Goal: Information Seeking & Learning: Find specific fact

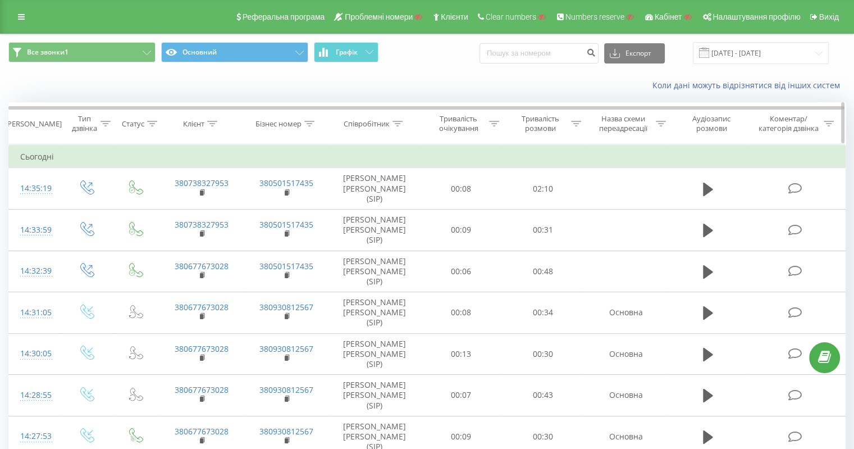
click at [219, 120] on div "Клієнт" at bounding box center [201, 124] width 85 height 10
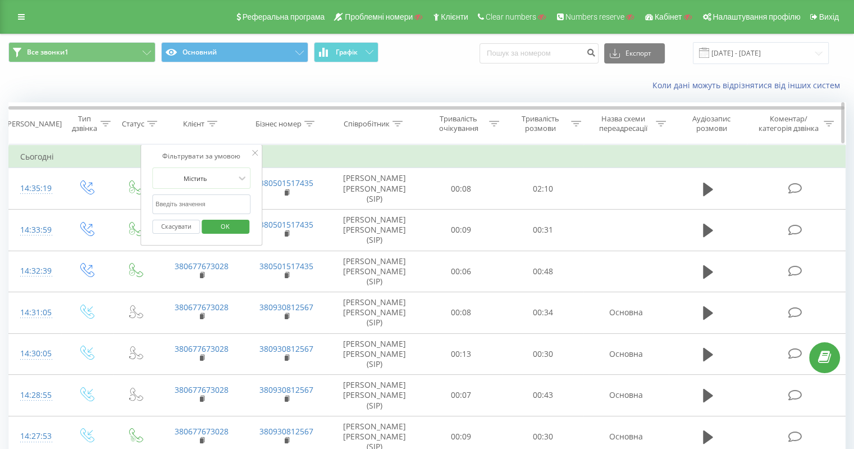
drag, startPoint x: 215, startPoint y: 121, endPoint x: 215, endPoint y: 127, distance: 5.6
click at [214, 123] on icon at bounding box center [212, 124] width 10 height 6
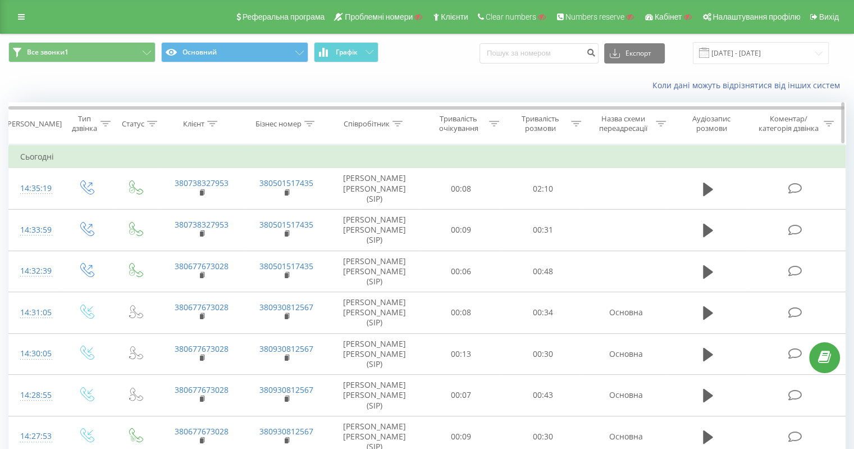
click at [210, 124] on icon at bounding box center [212, 124] width 10 height 6
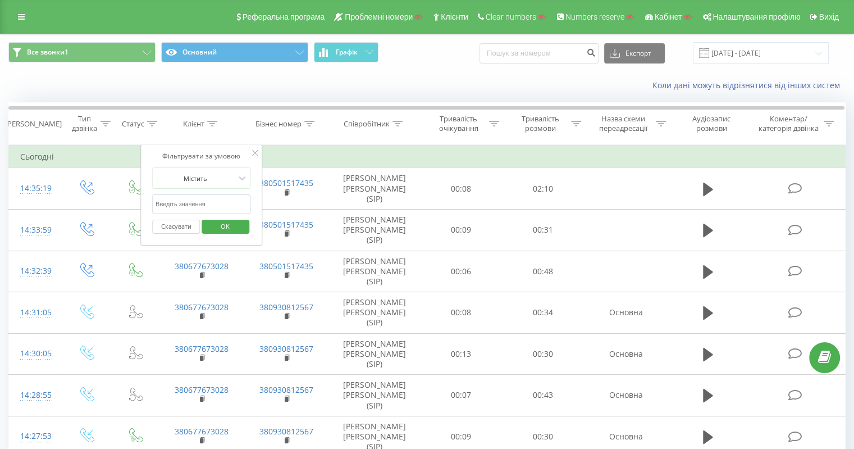
click at [195, 209] on input "text" at bounding box center [201, 204] width 99 height 20
paste input "380738327953"
type input "380738327953"
click at [233, 224] on span "OK" at bounding box center [225, 225] width 31 height 17
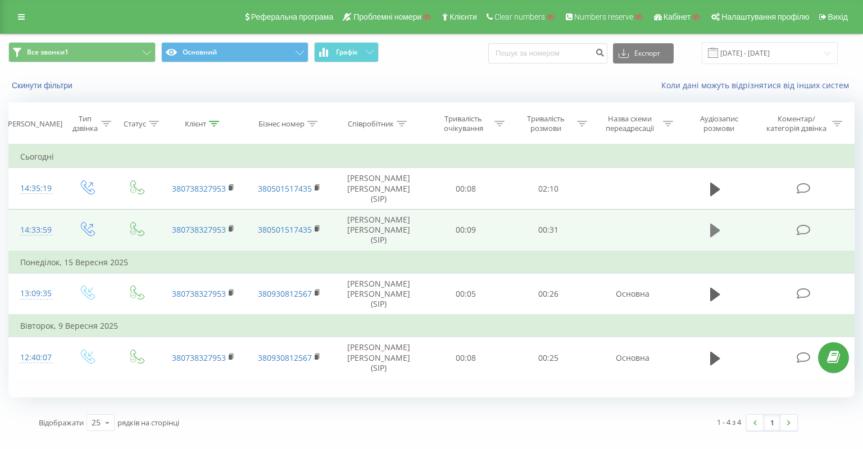
click at [712, 224] on icon at bounding box center [715, 230] width 10 height 13
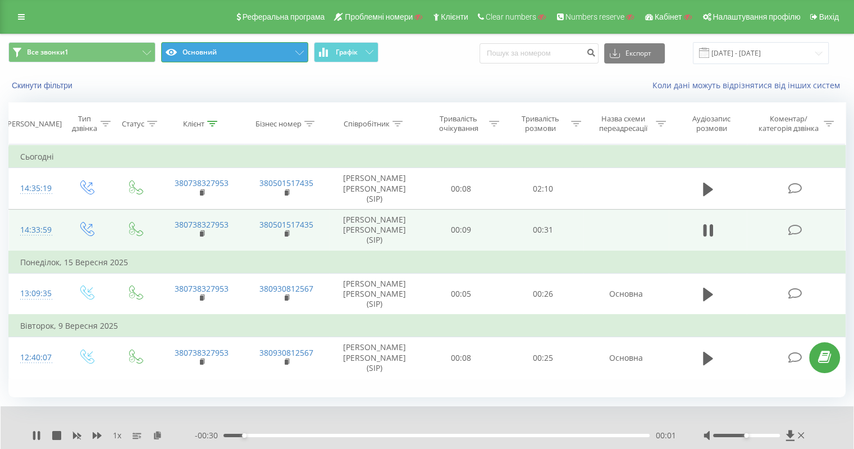
click at [279, 57] on button "Основний" at bounding box center [234, 52] width 147 height 20
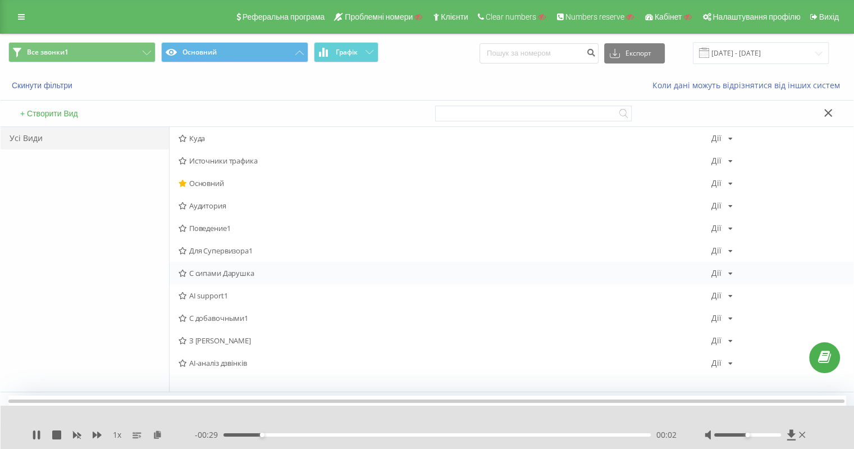
click at [226, 270] on span "С сипами Дарушка" at bounding box center [445, 273] width 533 height 8
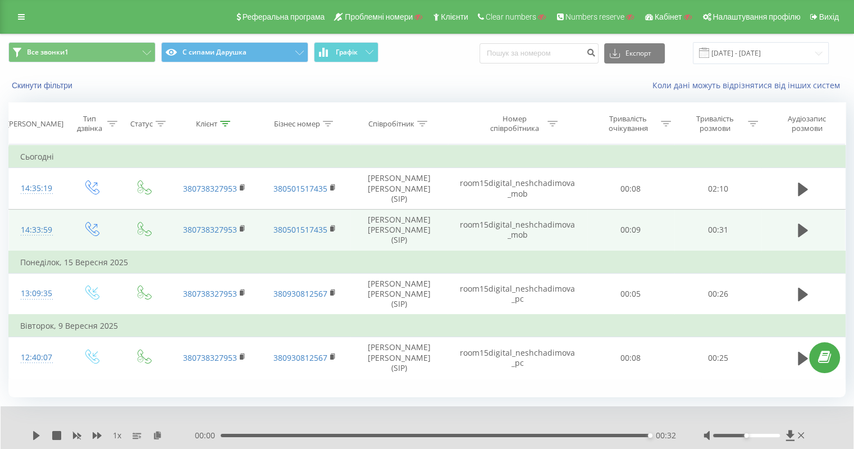
click at [500, 210] on td "room15digital_neshchadimova_mob" at bounding box center [517, 230] width 139 height 42
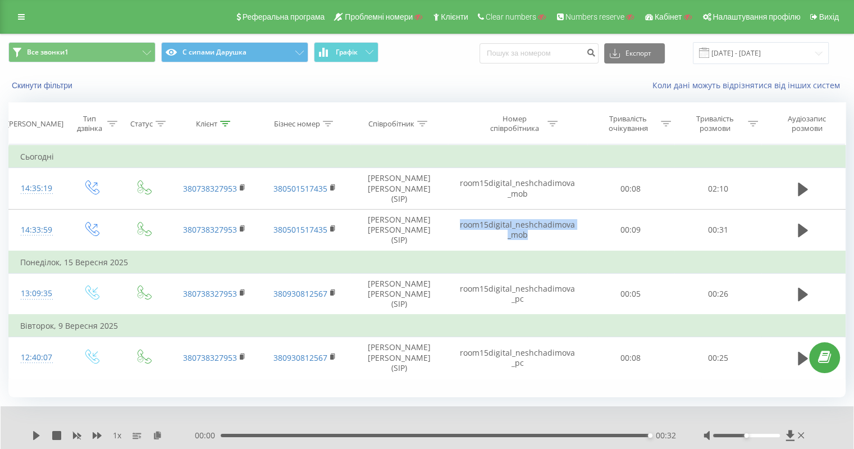
copy td "room15digital_neshchadimova_mob"
click at [227, 121] on icon at bounding box center [225, 124] width 10 height 6
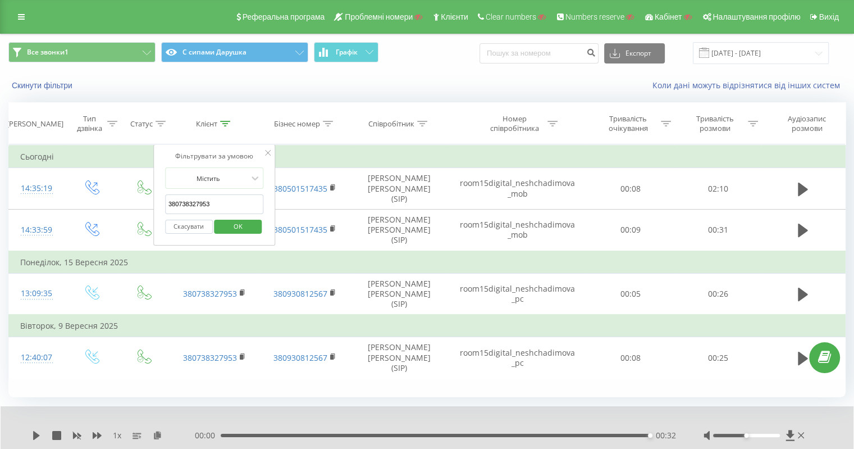
click at [202, 202] on input "380738327953" at bounding box center [214, 204] width 99 height 20
paste input "677673028"
type input "380677673028"
click at [246, 225] on span "OK" at bounding box center [237, 225] width 31 height 17
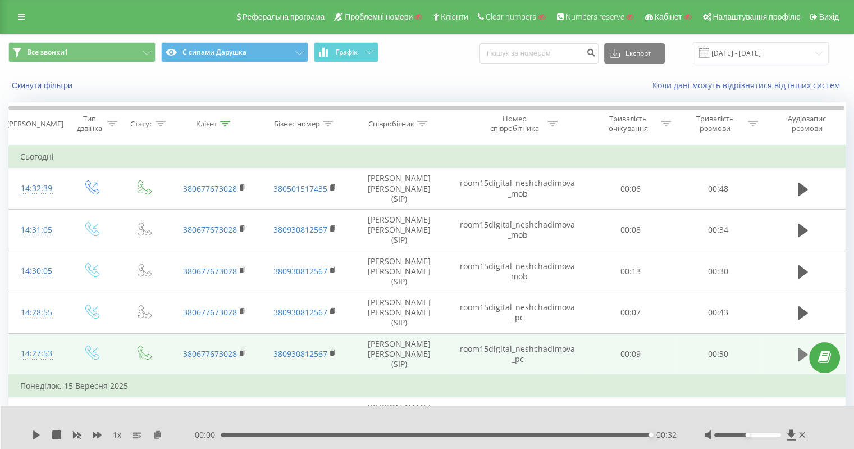
click at [806, 347] on icon at bounding box center [803, 355] width 10 height 16
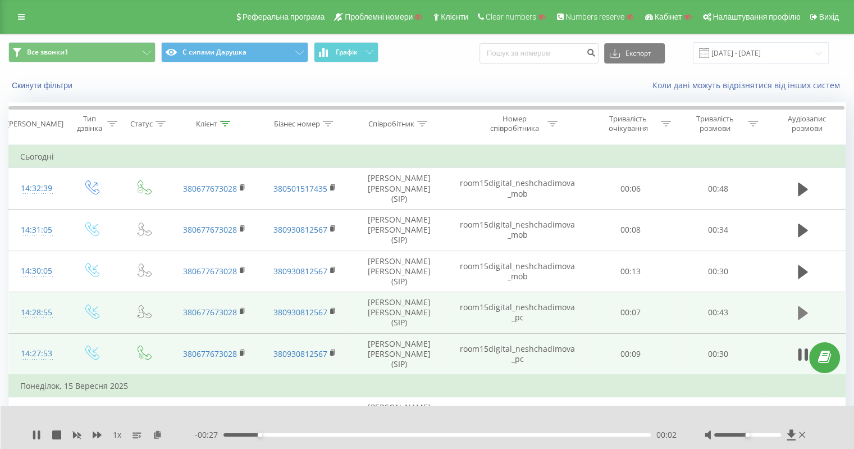
click at [802, 306] on icon at bounding box center [803, 312] width 10 height 13
click at [39, 435] on icon at bounding box center [39, 434] width 2 height 9
click at [34, 433] on icon at bounding box center [36, 434] width 7 height 9
click at [240, 351] on rect at bounding box center [241, 353] width 3 height 5
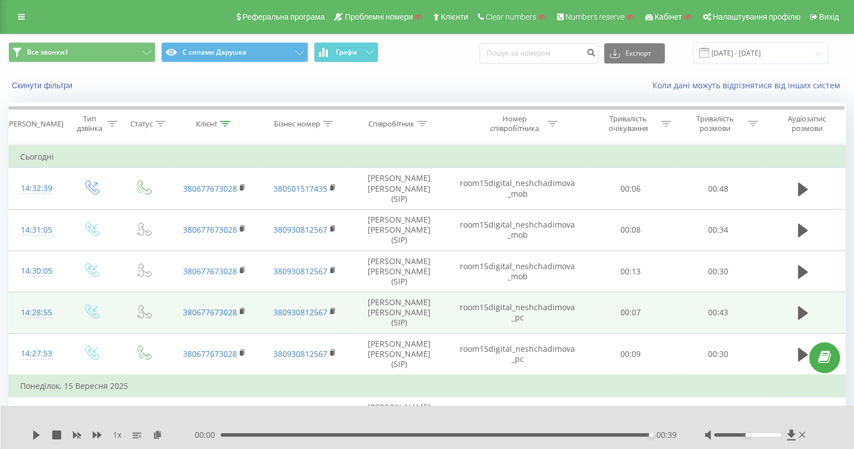
click at [521, 292] on td "room15digital_neshchadimova_pc" at bounding box center [517, 313] width 139 height 42
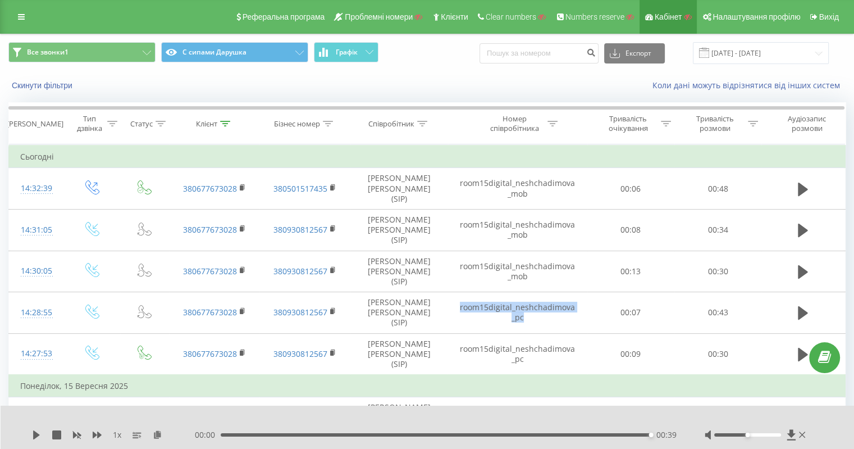
copy td "room15digital_neshchadimova_pc"
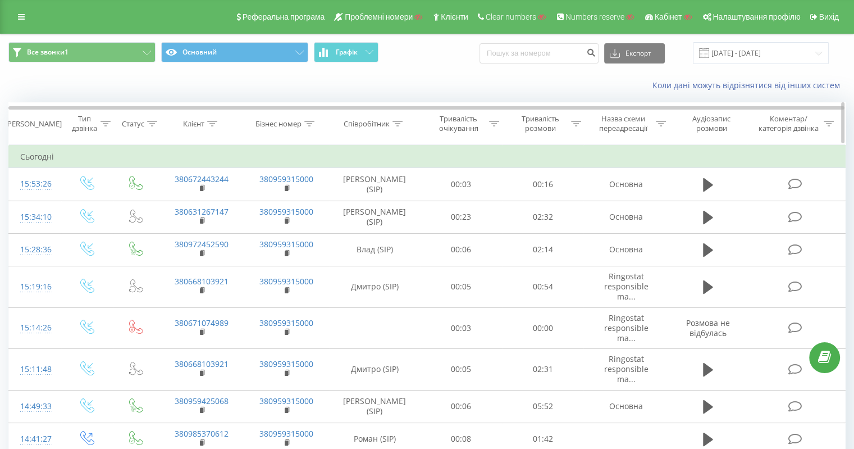
click at [309, 123] on icon at bounding box center [309, 124] width 10 height 6
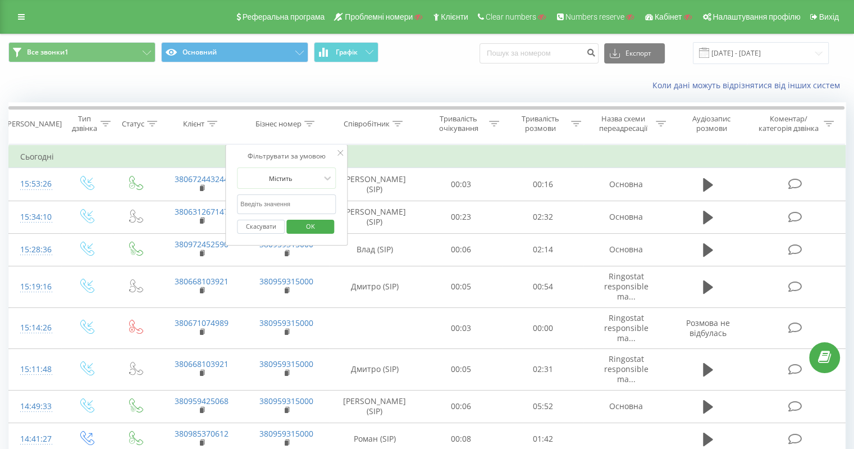
click at [290, 207] on input "text" at bounding box center [286, 204] width 99 height 20
paste input "380979315000"
type input "380979315000"
click at [308, 227] on span "OK" at bounding box center [310, 225] width 31 height 17
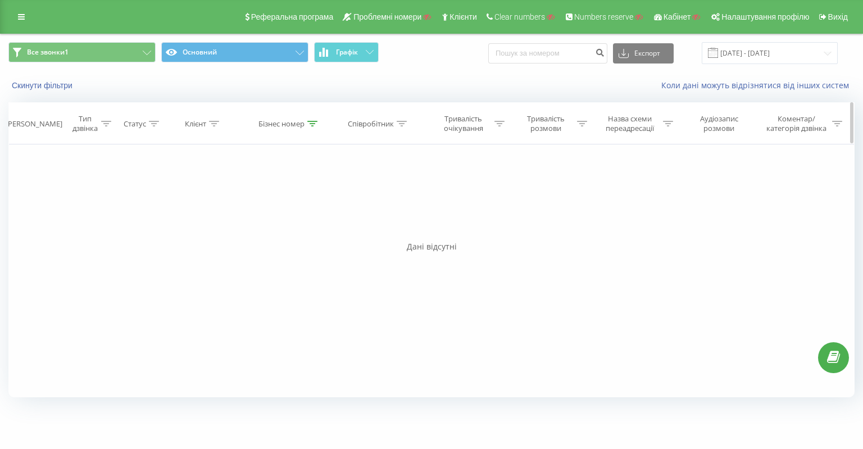
click at [311, 123] on icon at bounding box center [312, 124] width 10 height 6
click at [269, 217] on div "Скасувати OK" at bounding box center [289, 226] width 99 height 25
click at [271, 225] on button "Скасувати" at bounding box center [264, 227] width 48 height 14
